Goal: Use online tool/utility: Utilize a website feature to perform a specific function

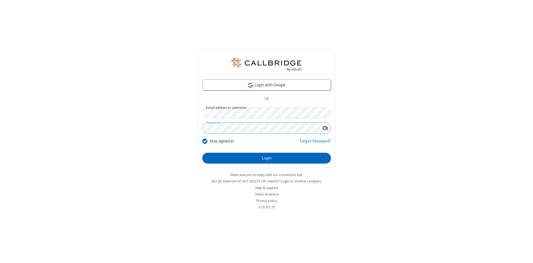
click at [267, 158] on button "Login" at bounding box center [266, 158] width 129 height 11
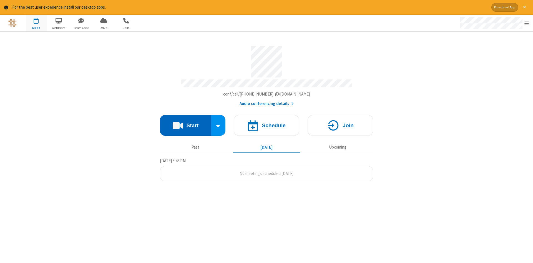
click at [185, 123] on button "Start" at bounding box center [185, 125] width 51 height 21
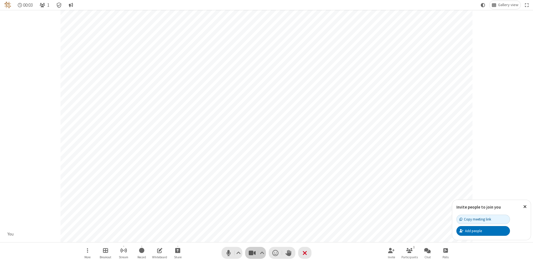
click at [252, 253] on span "Stop video (Alt+V)" at bounding box center [252, 253] width 8 height 8
click at [252, 253] on span "Start video (Alt+V)" at bounding box center [252, 253] width 8 height 8
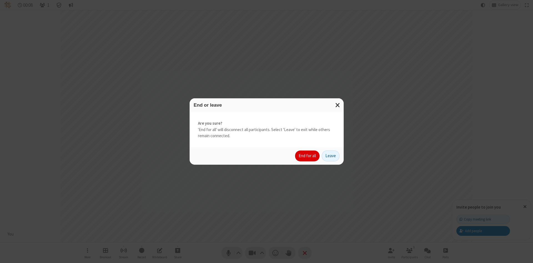
click at [308, 156] on button "End for all" at bounding box center [307, 155] width 24 height 11
